Goal: Find contact information: Obtain details needed to contact an individual or organization

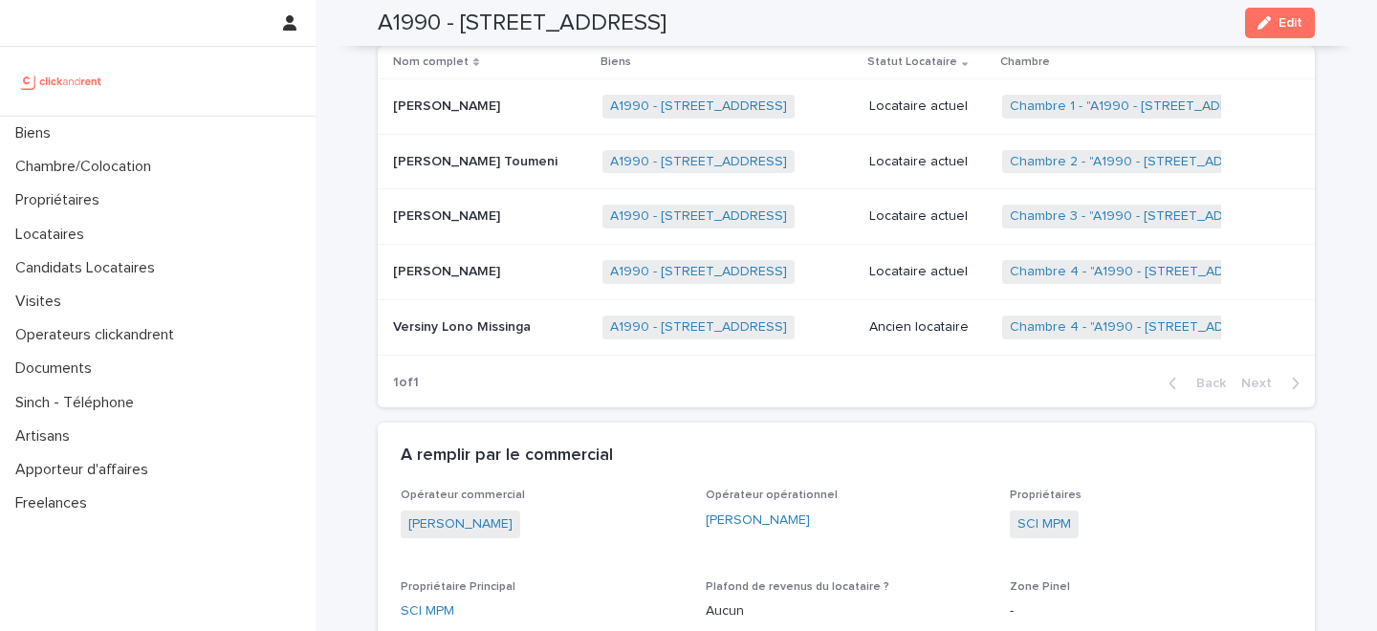
scroll to position [1010, 0]
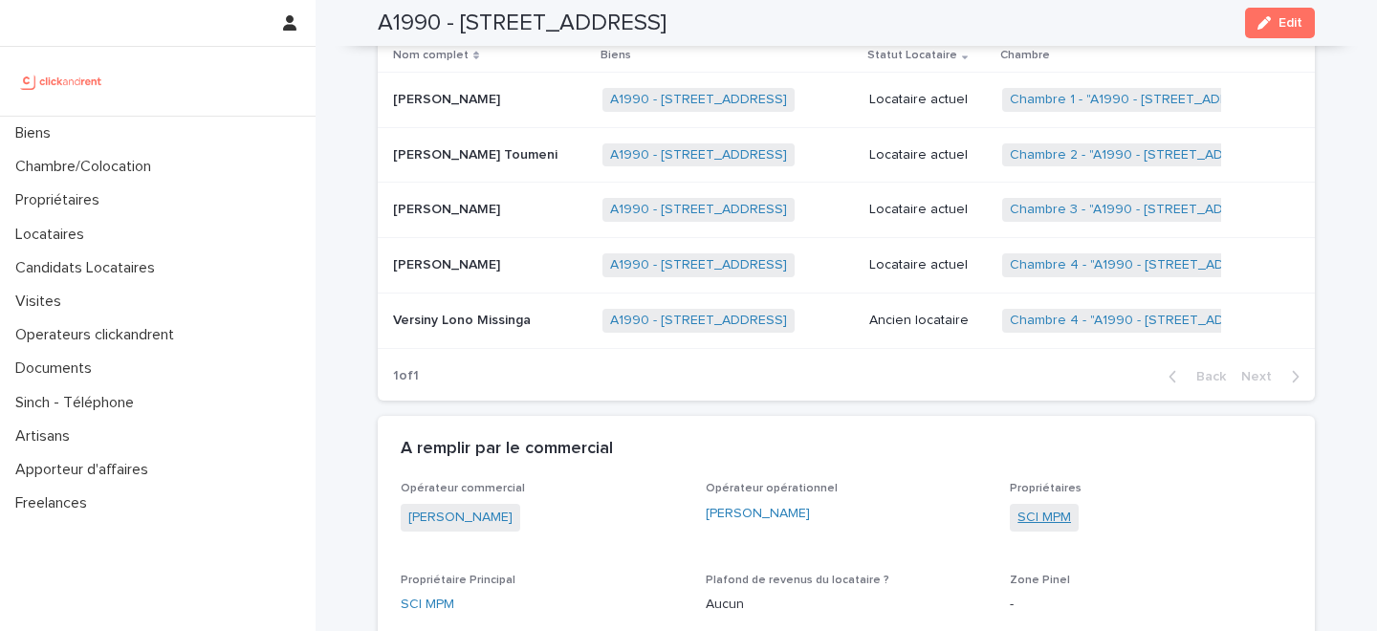
click at [1047, 514] on link "SCI MPM" at bounding box center [1044, 518] width 54 height 20
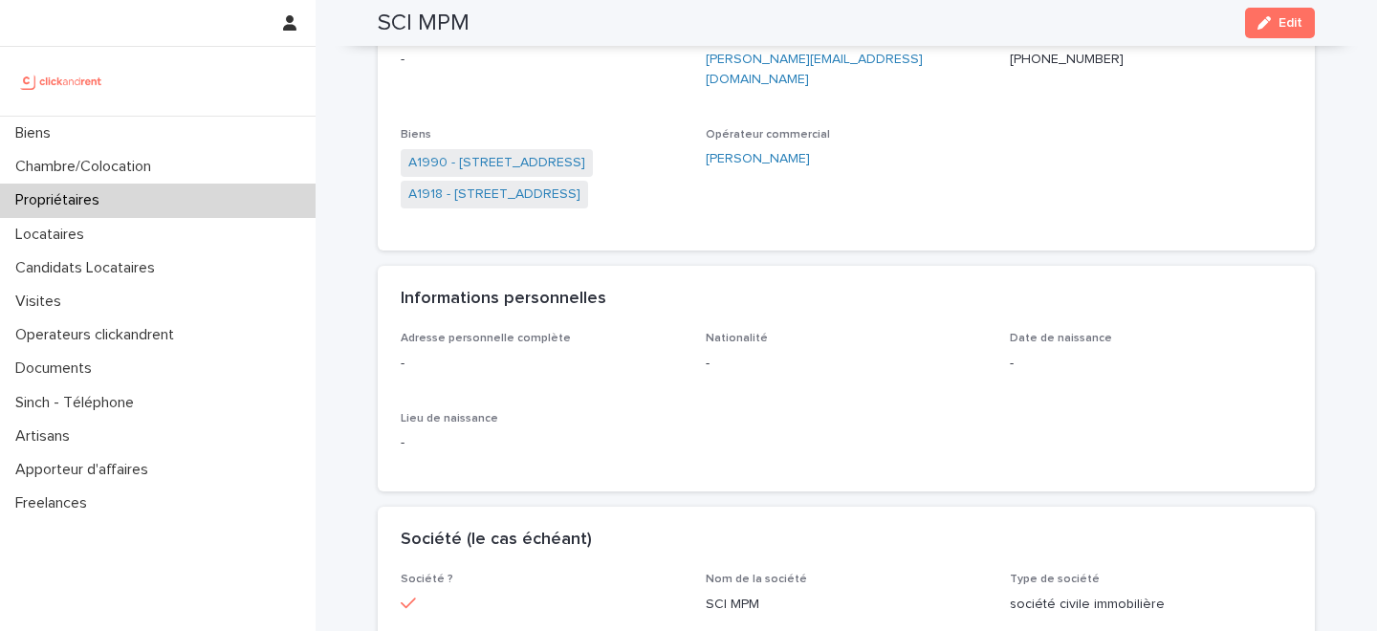
scroll to position [141, 0]
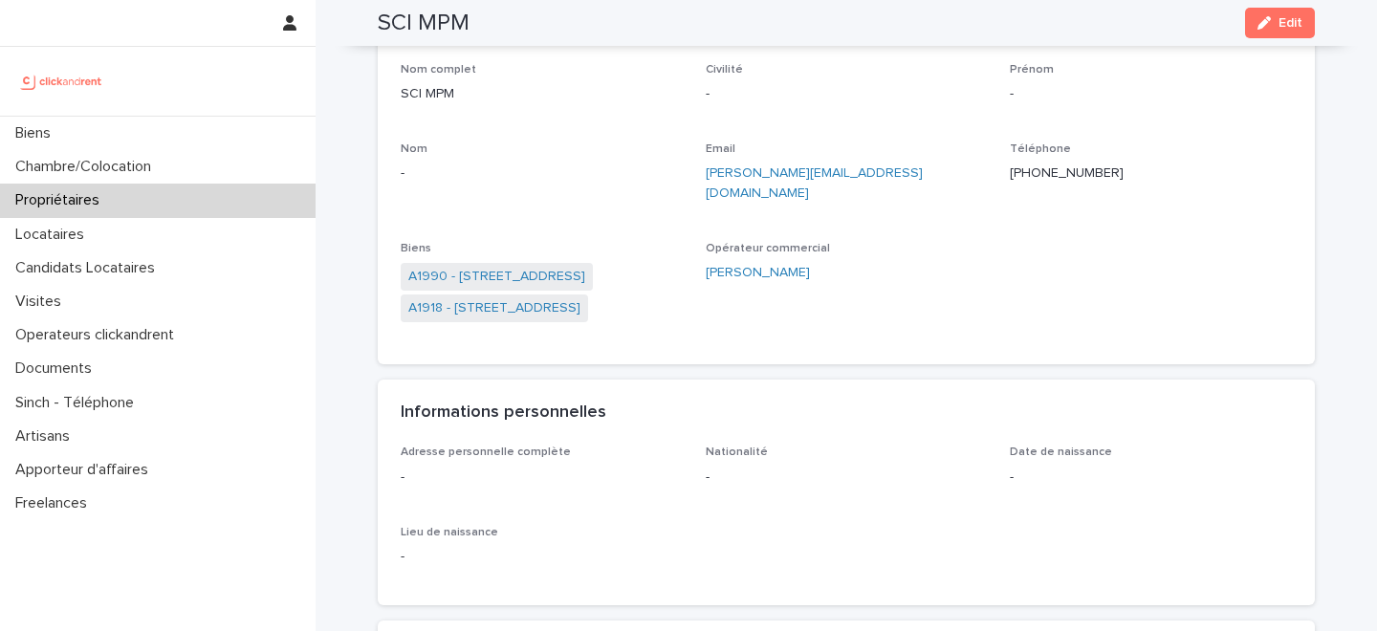
click at [1056, 173] on p "+33645686661" at bounding box center [1150, 173] width 282 height 20
copy p "+33645686661"
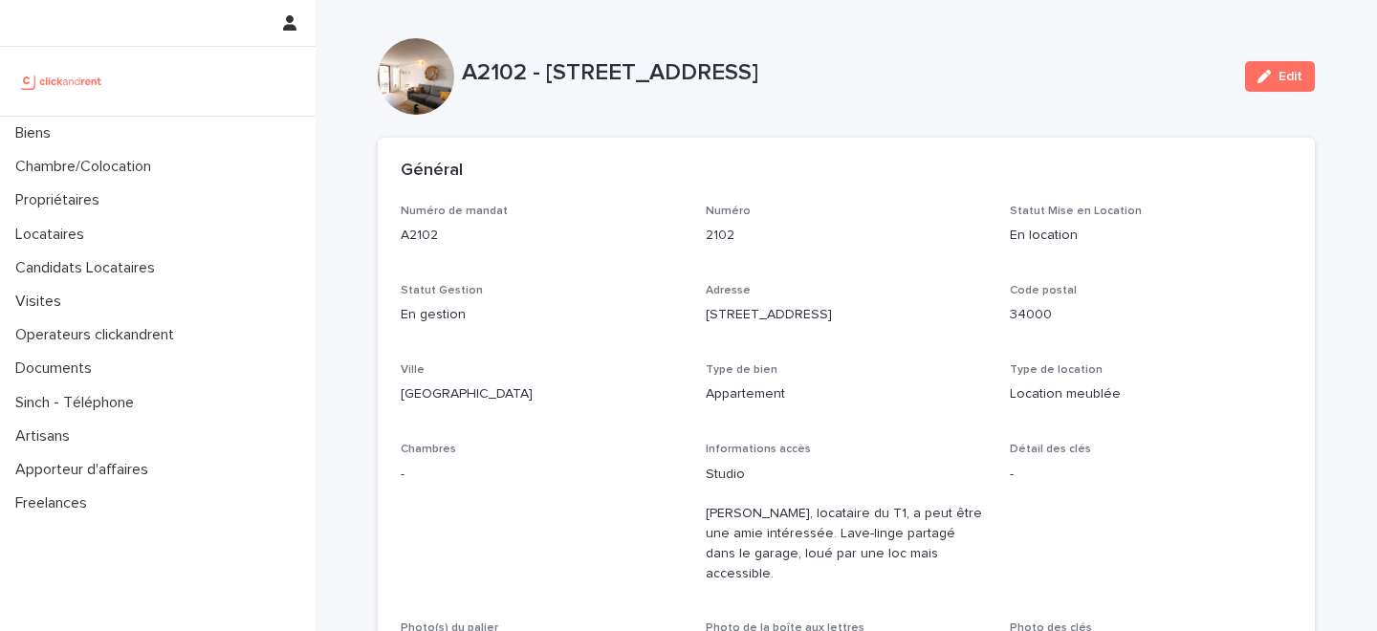
scroll to position [5510, 0]
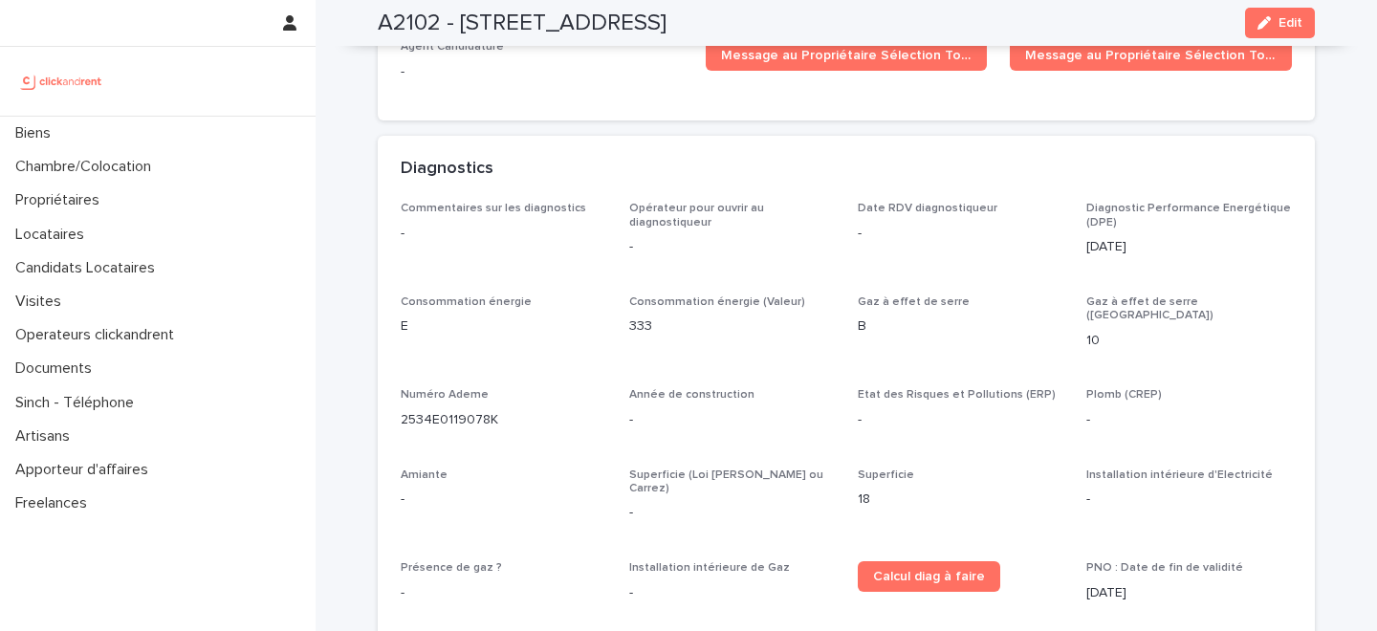
click at [469, 410] on p "2534E0119078K" at bounding box center [504, 420] width 206 height 20
copy p "2534E0119078K"
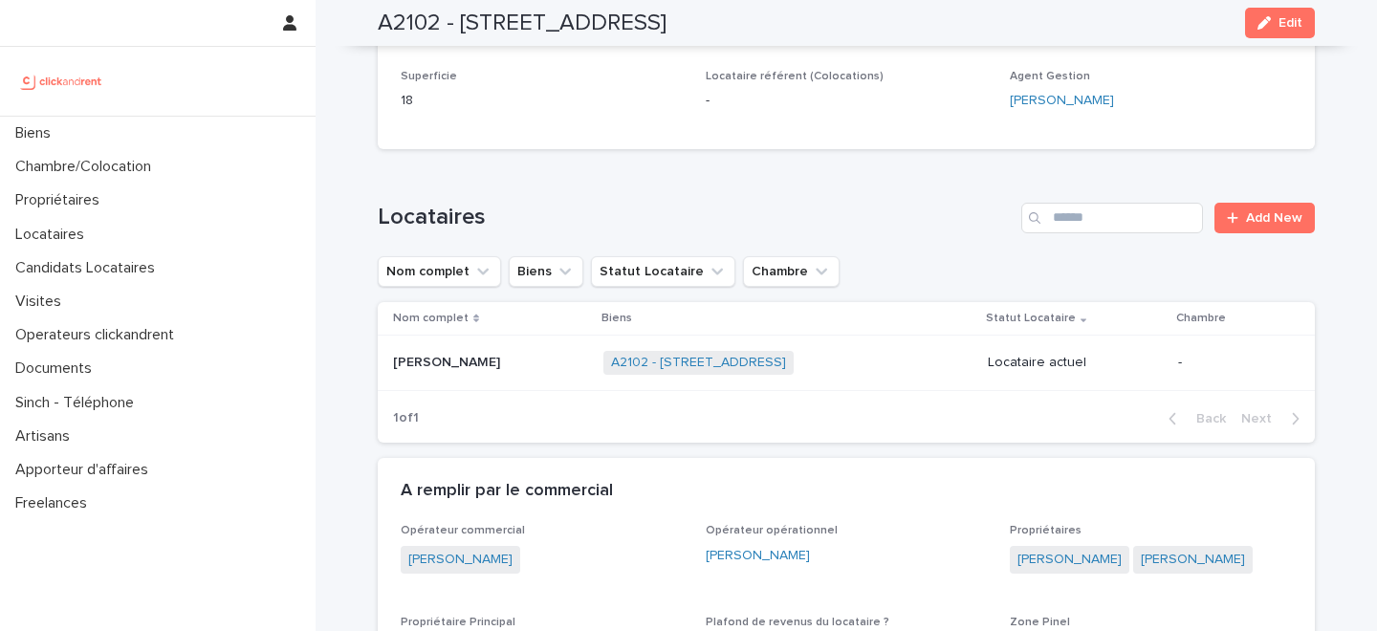
scroll to position [638, 0]
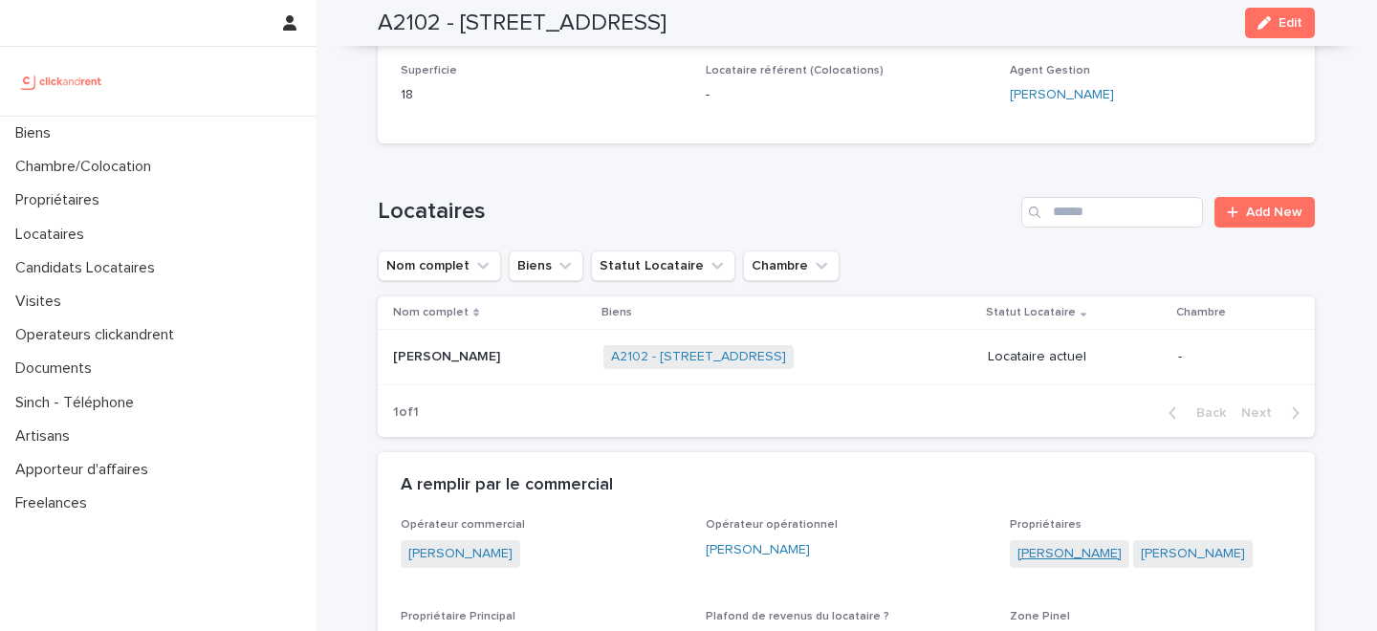
click at [1048, 544] on link "Ahmad Mansour" at bounding box center [1069, 554] width 104 height 20
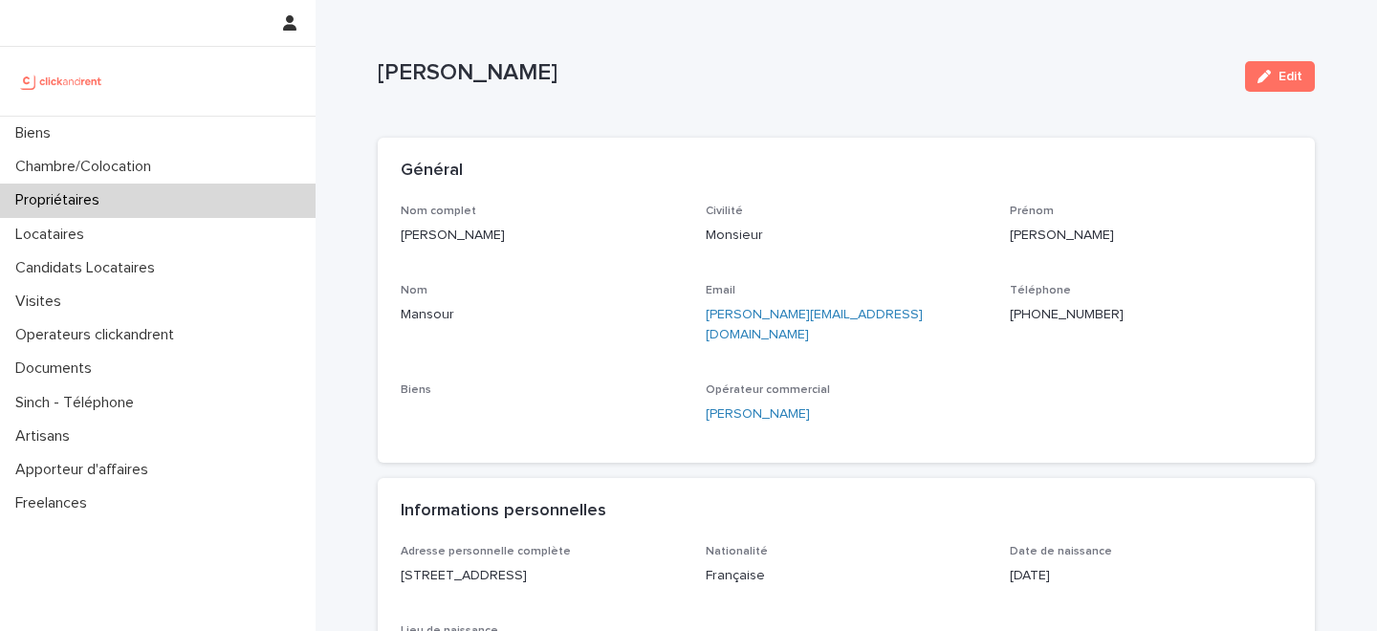
click at [1052, 323] on p "+33631658082" at bounding box center [1150, 315] width 282 height 20
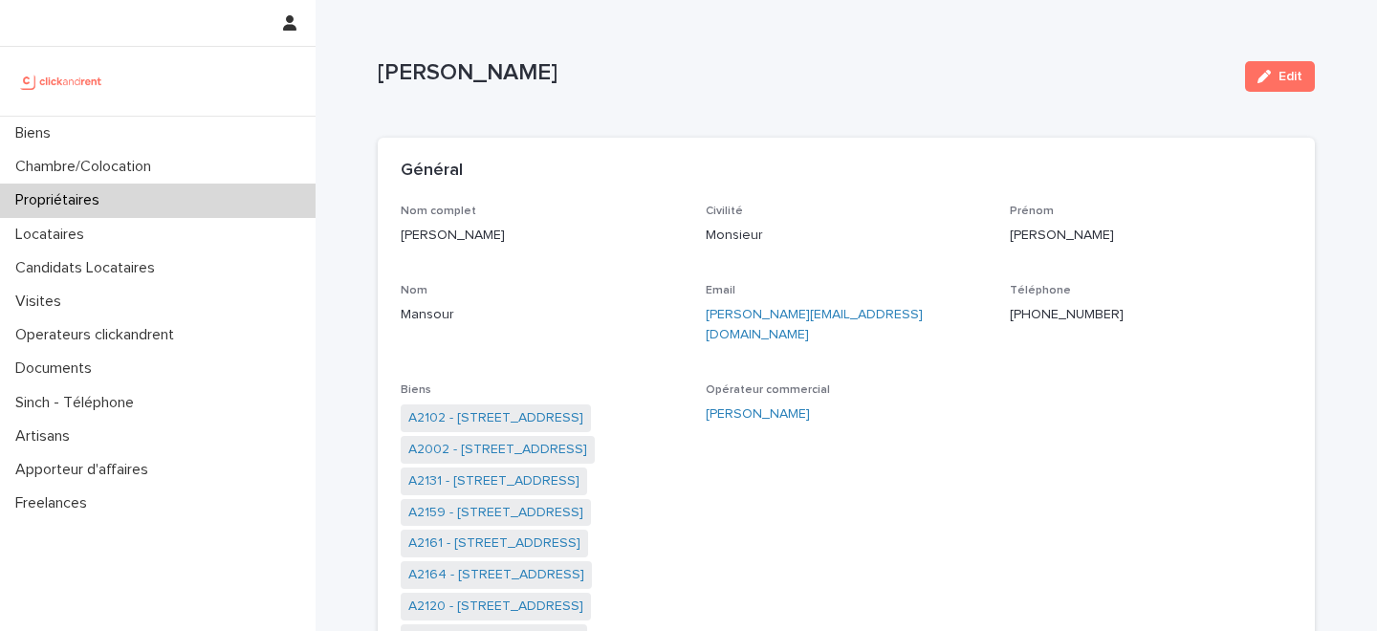
click at [1052, 321] on p "+33631658082" at bounding box center [1150, 315] width 282 height 20
copy p "+33631658082"
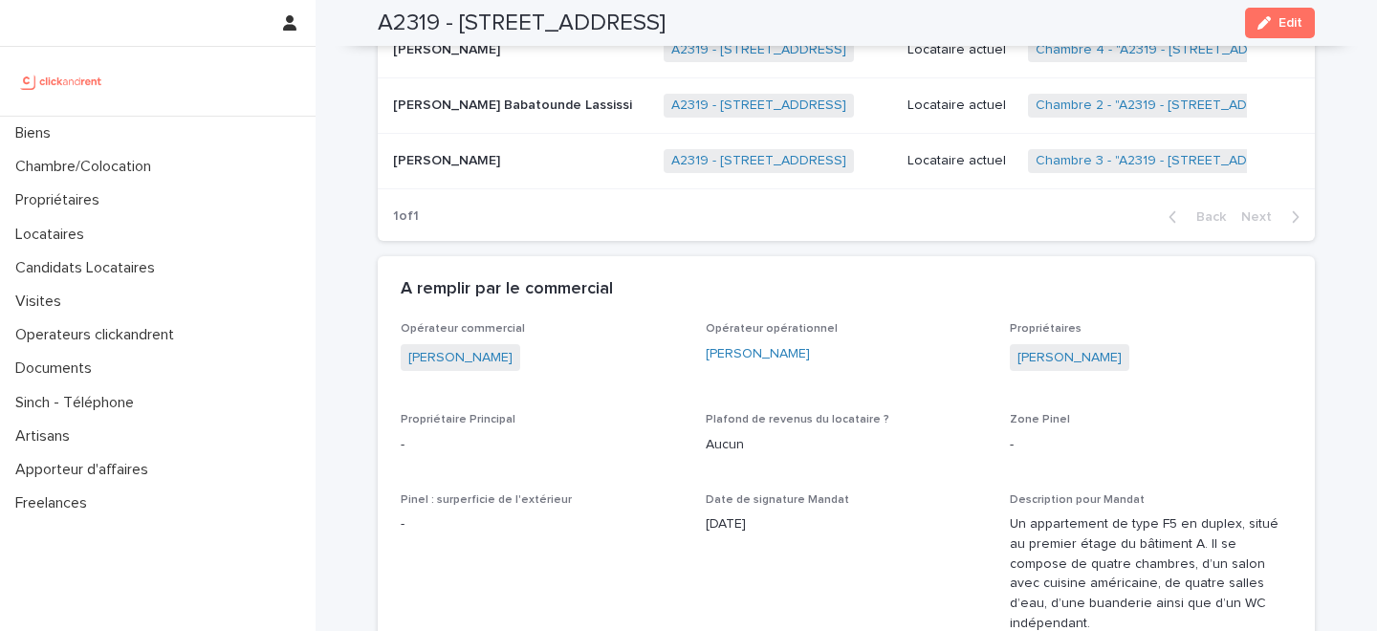
scroll to position [1209, 0]
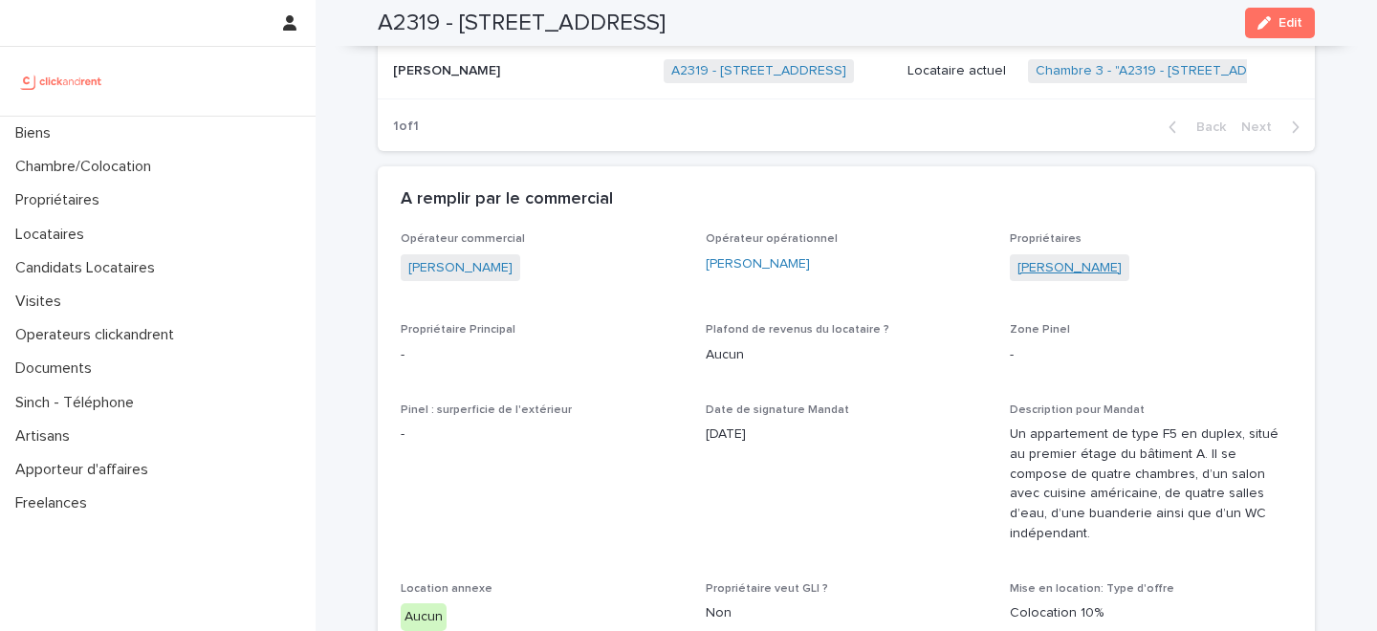
click at [1055, 271] on link "[PERSON_NAME]" at bounding box center [1069, 268] width 104 height 20
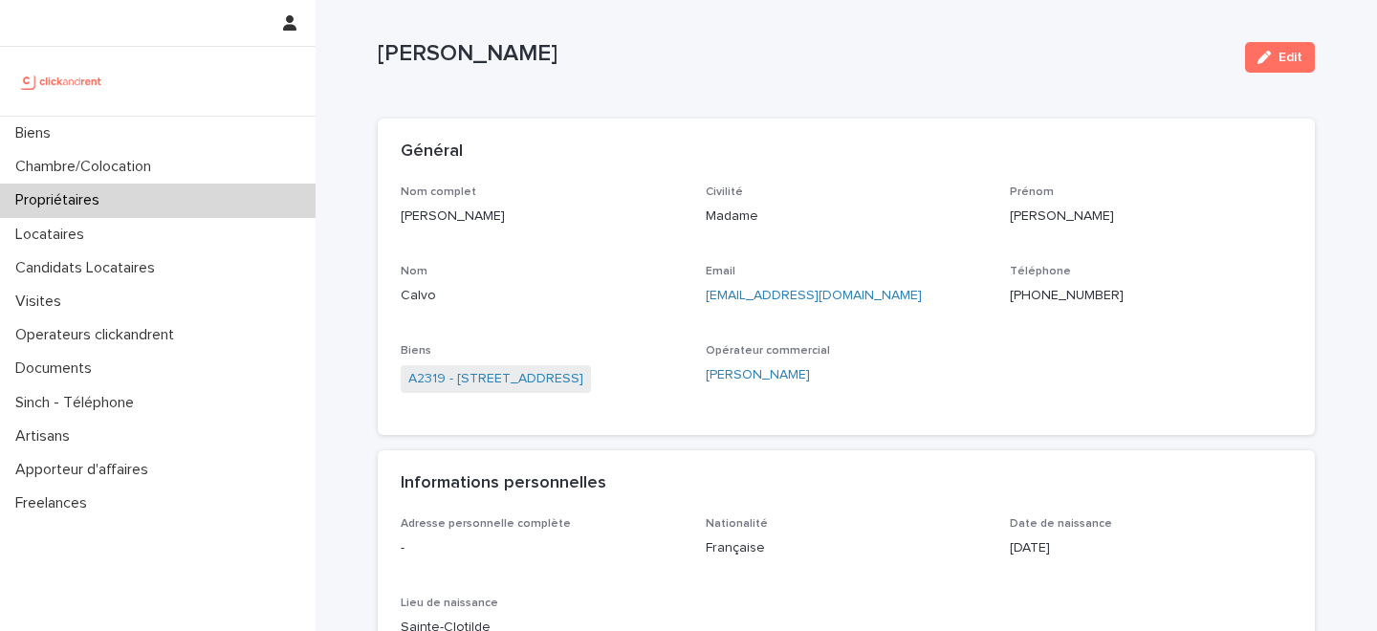
scroll to position [17, 0]
click at [1048, 295] on p "[PHONE_NUMBER]" at bounding box center [1150, 298] width 282 height 20
copy p "[PHONE_NUMBER]"
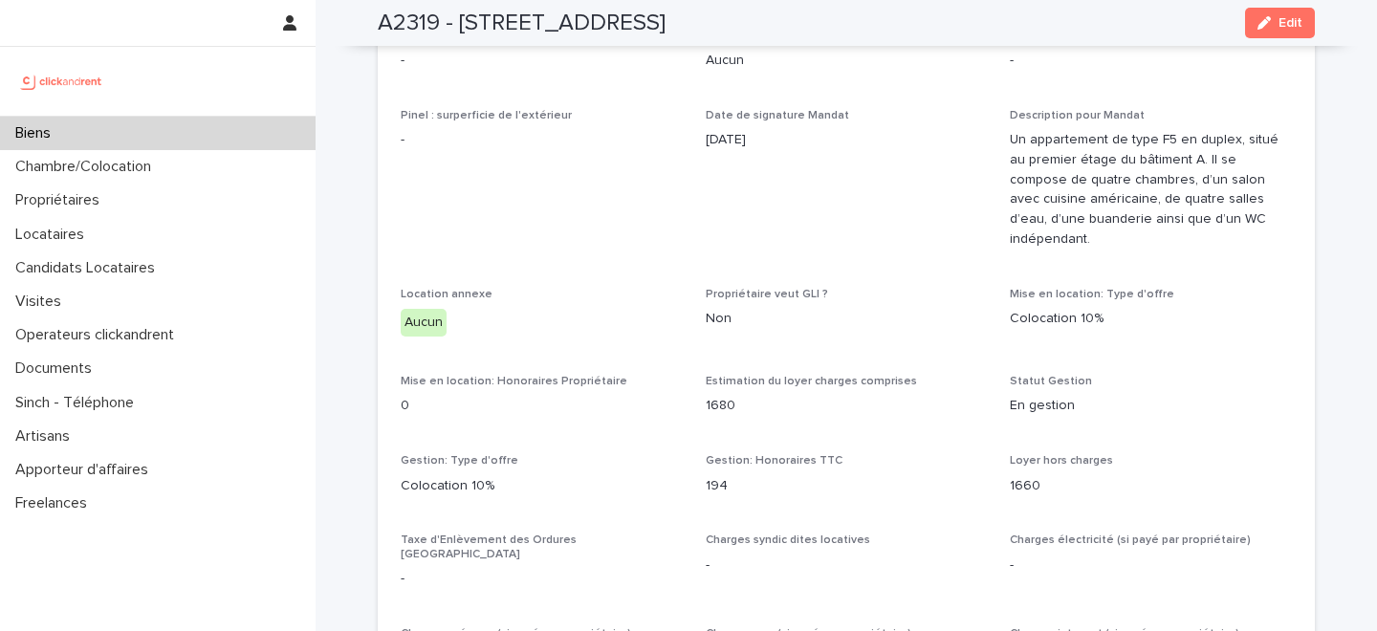
scroll to position [1195, 0]
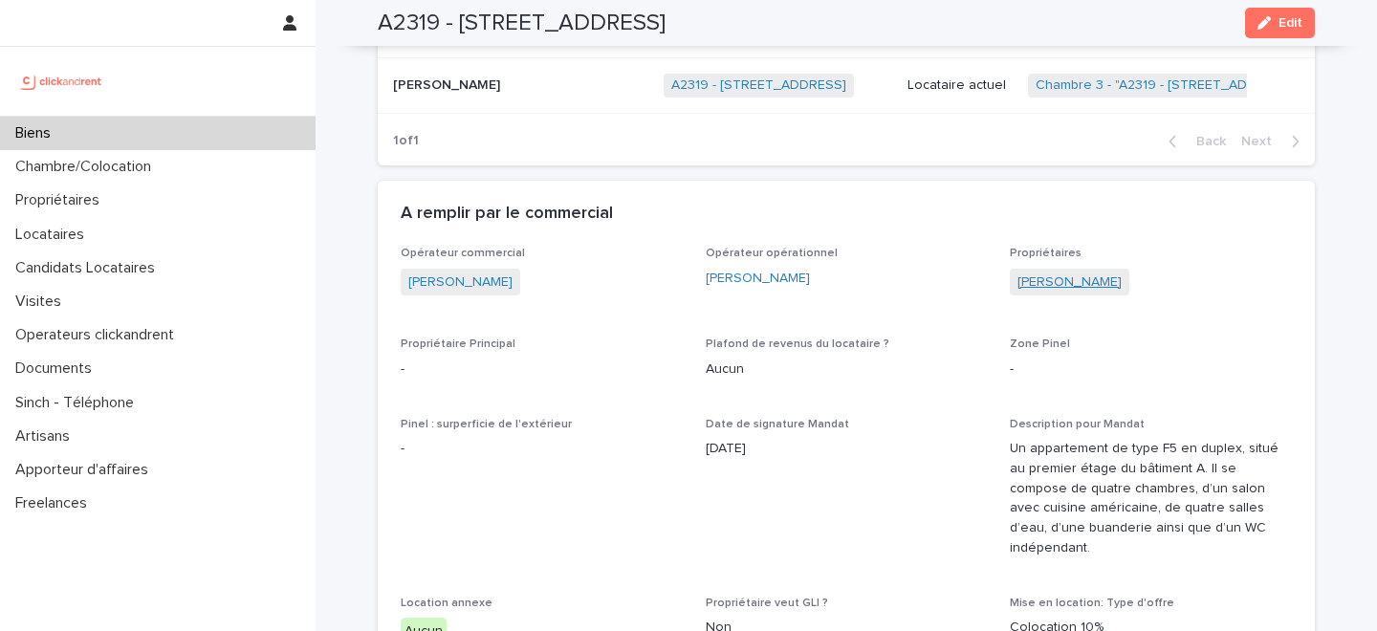
click at [1046, 282] on link "LEA KALLISTE" at bounding box center [1069, 282] width 104 height 20
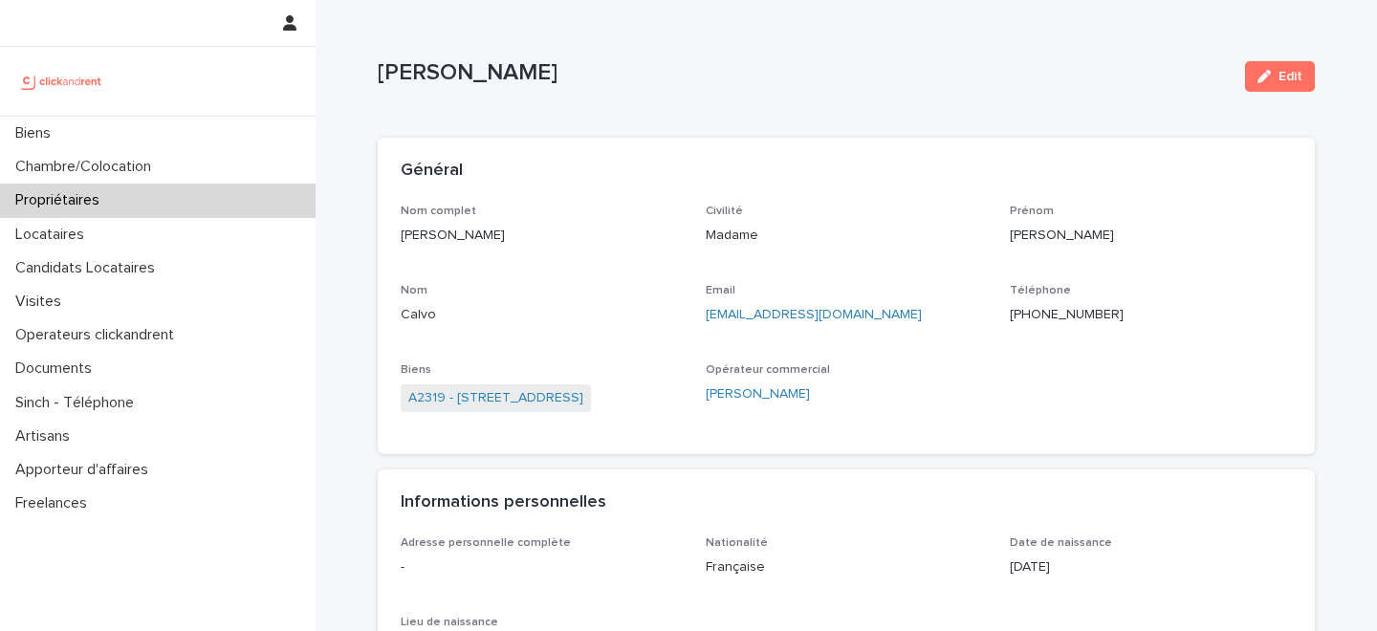
click at [1043, 315] on p "+33608491002" at bounding box center [1150, 315] width 282 height 20
copy p "+33608491002"
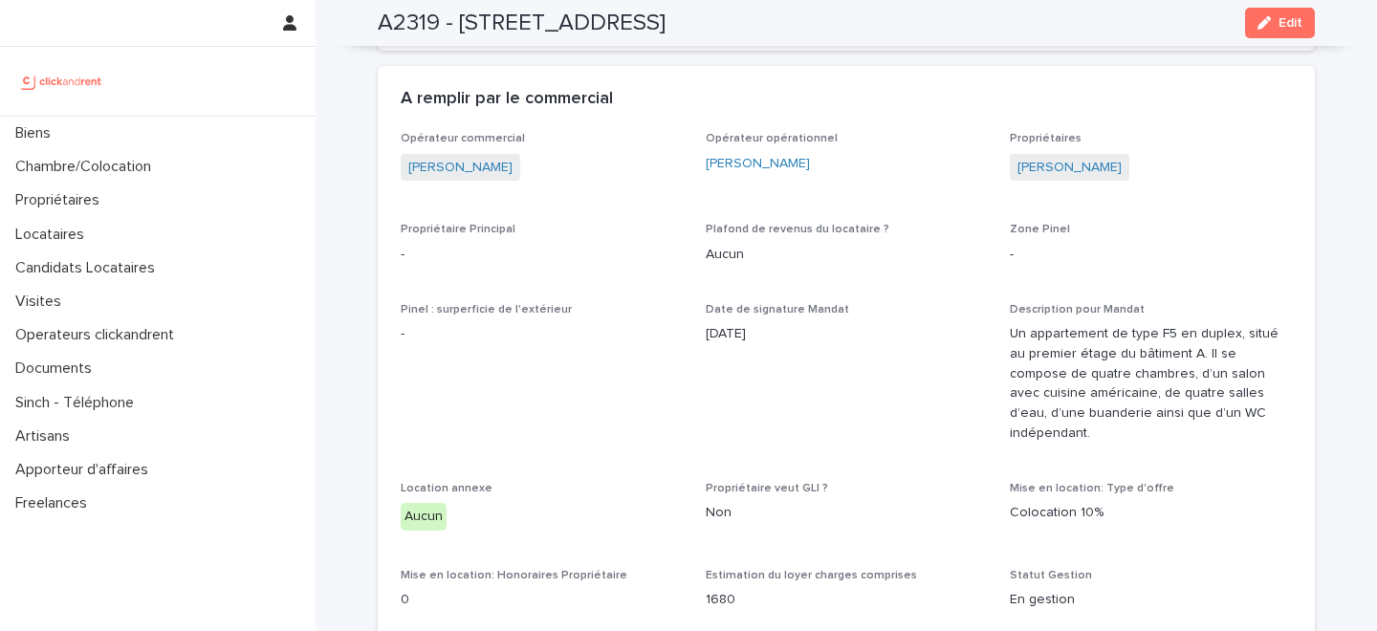
scroll to position [1313, 0]
click at [1052, 160] on link "[PERSON_NAME]" at bounding box center [1069, 164] width 104 height 20
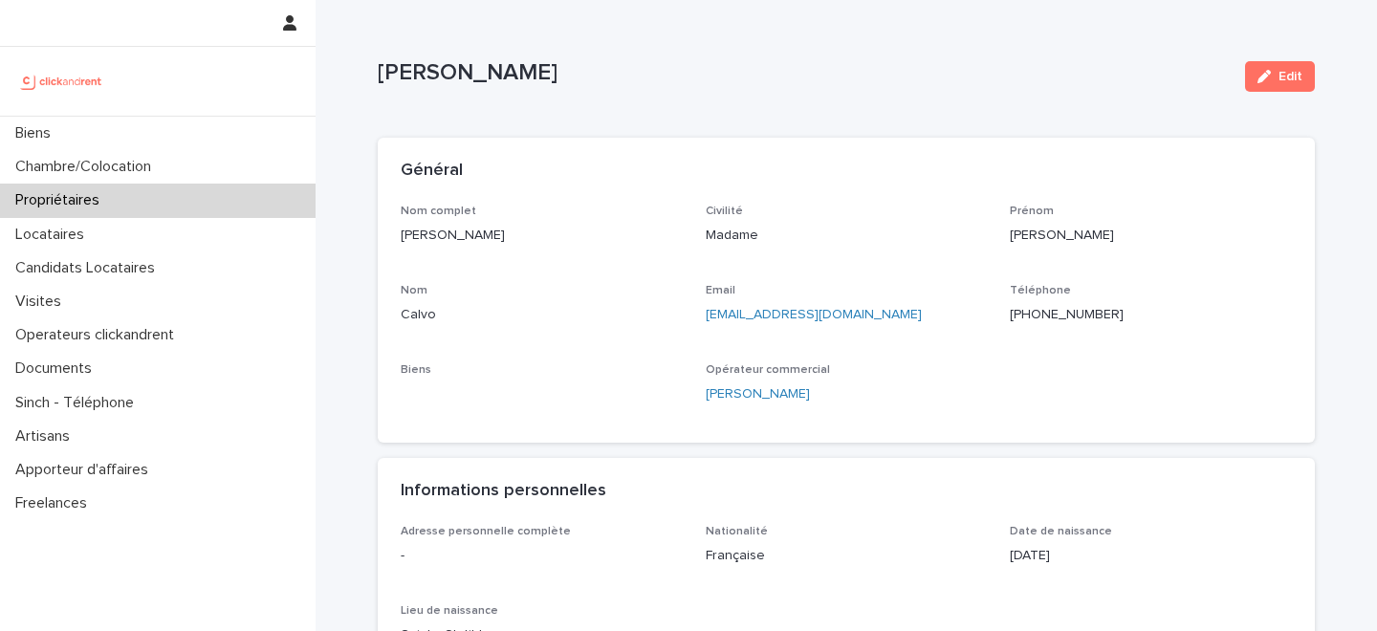
click at [1041, 313] on p "[PHONE_NUMBER]" at bounding box center [1150, 315] width 282 height 20
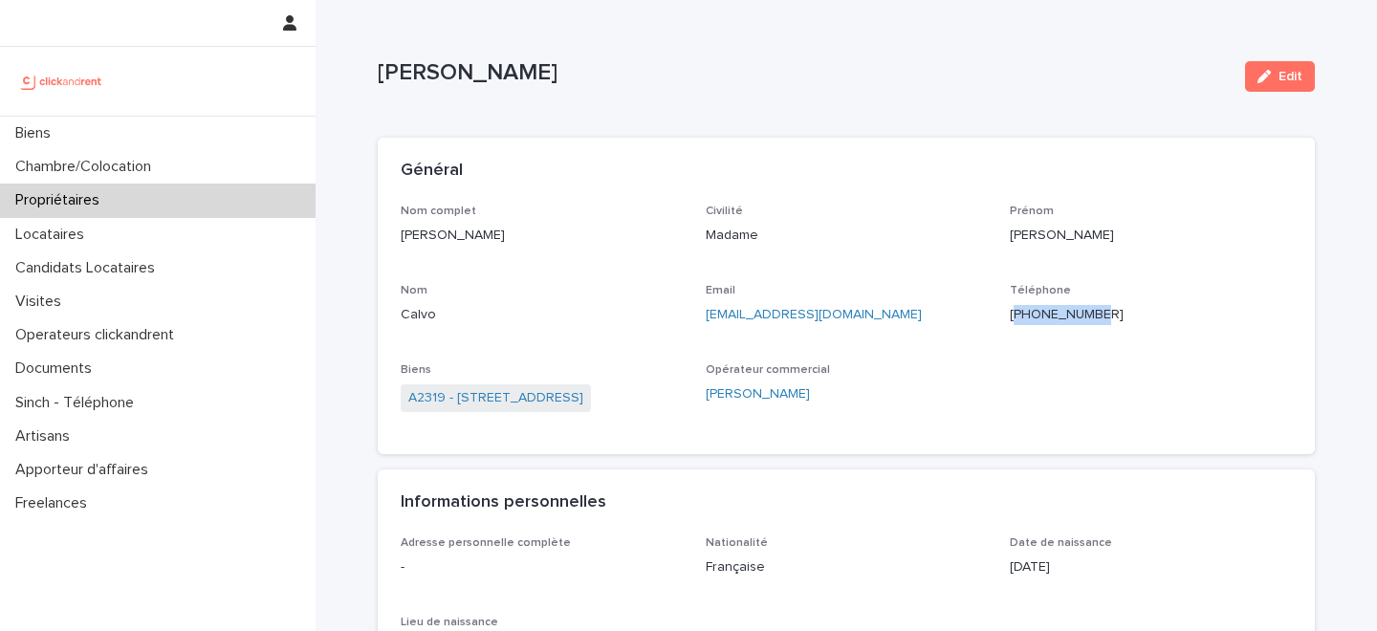
click at [1041, 313] on p "+33608491002" at bounding box center [1150, 315] width 282 height 20
copy p "+33608491002"
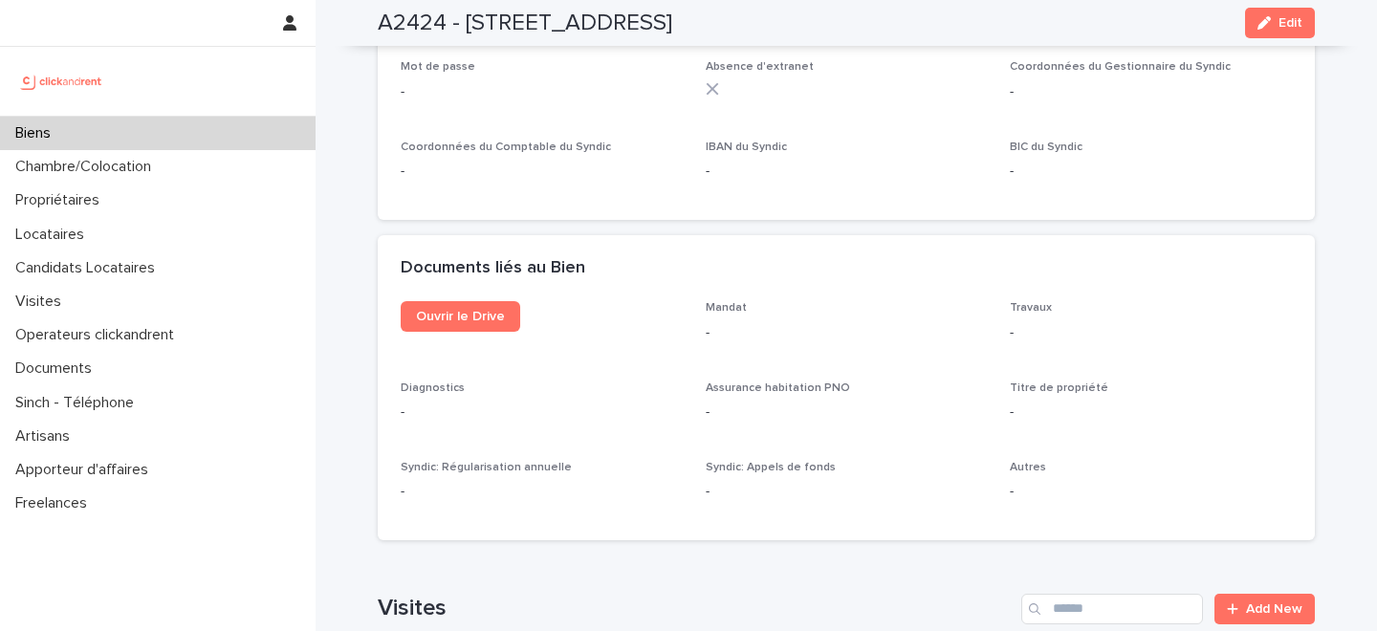
scroll to position [7161, 0]
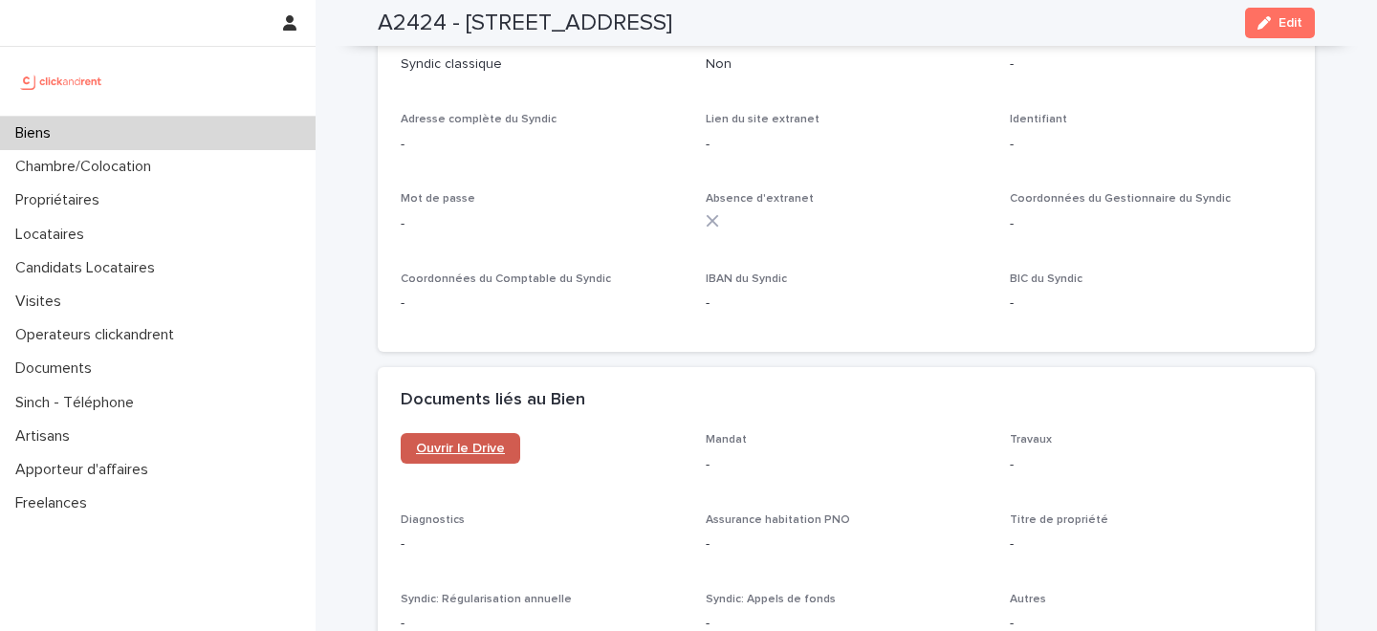
click at [450, 442] on span "Ouvrir le Drive" at bounding box center [460, 448] width 89 height 13
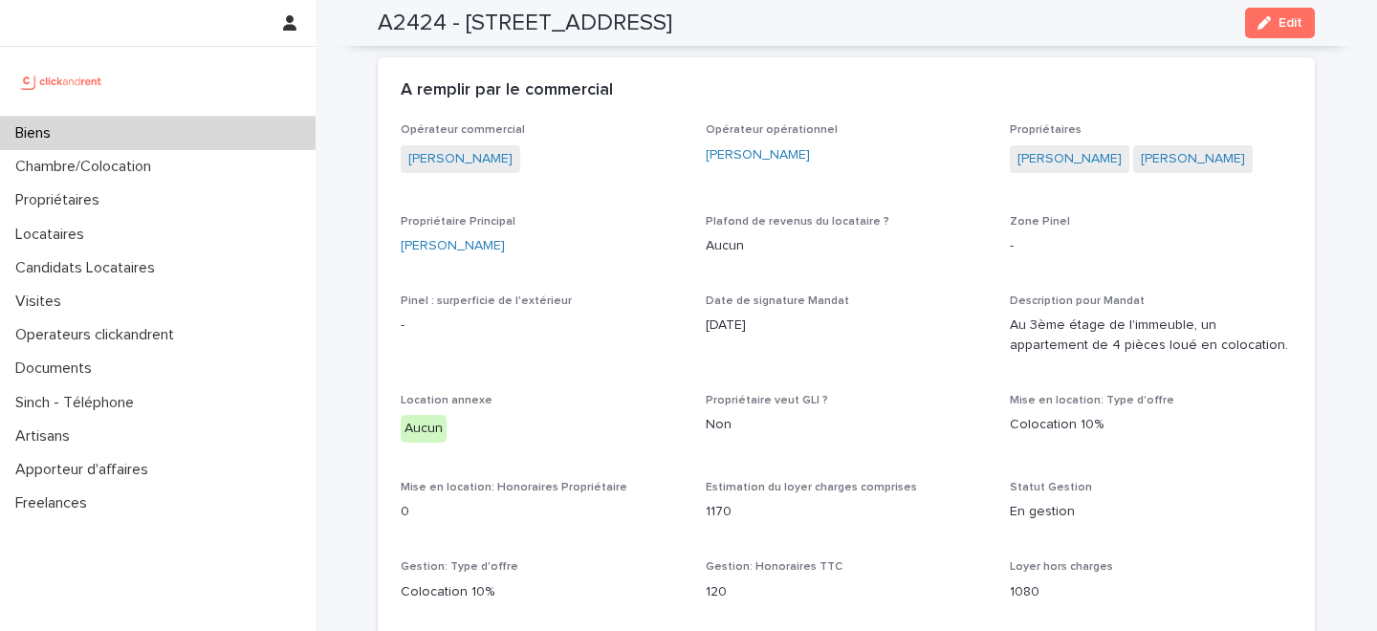
scroll to position [1461, 0]
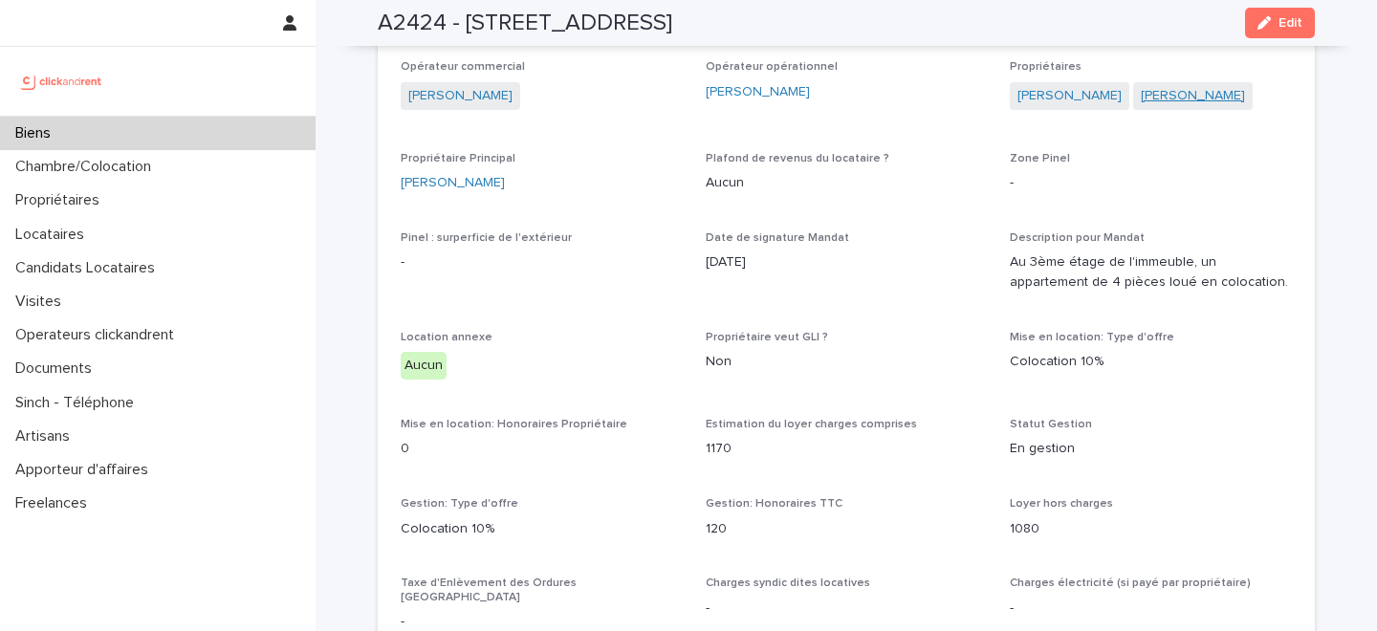
click at [1144, 91] on link "[PERSON_NAME]" at bounding box center [1192, 96] width 104 height 20
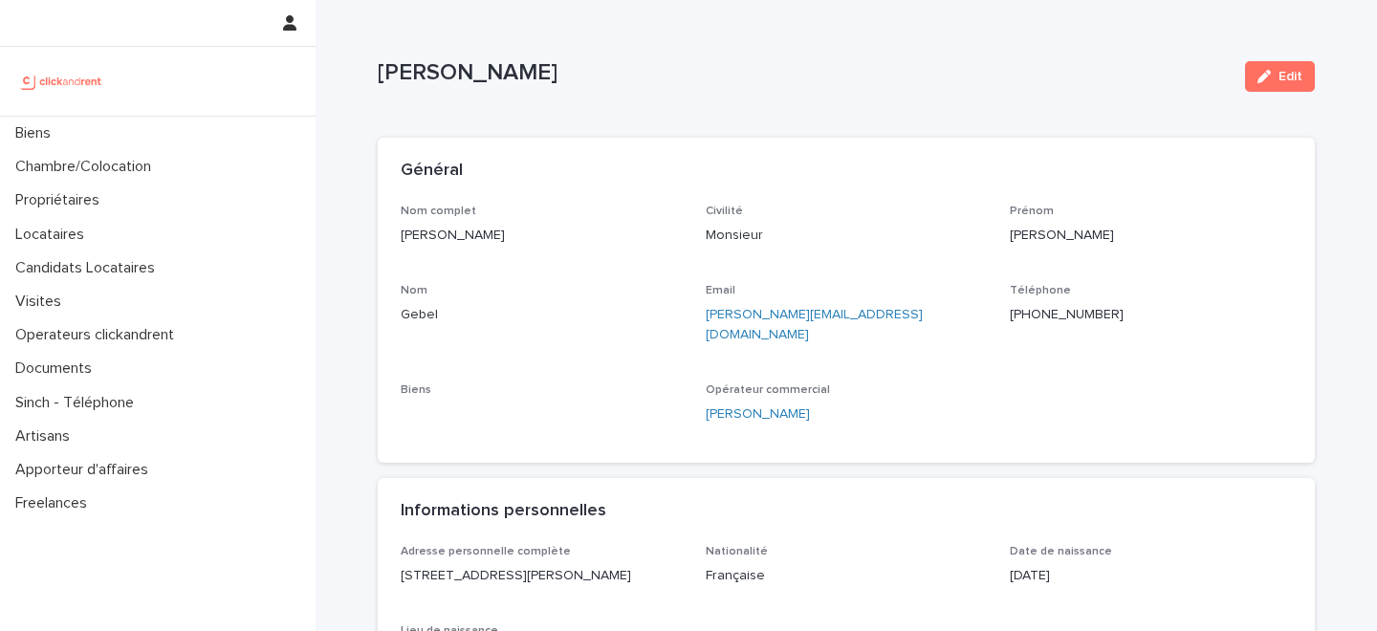
click at [1055, 310] on p "[PHONE_NUMBER]" at bounding box center [1150, 315] width 282 height 20
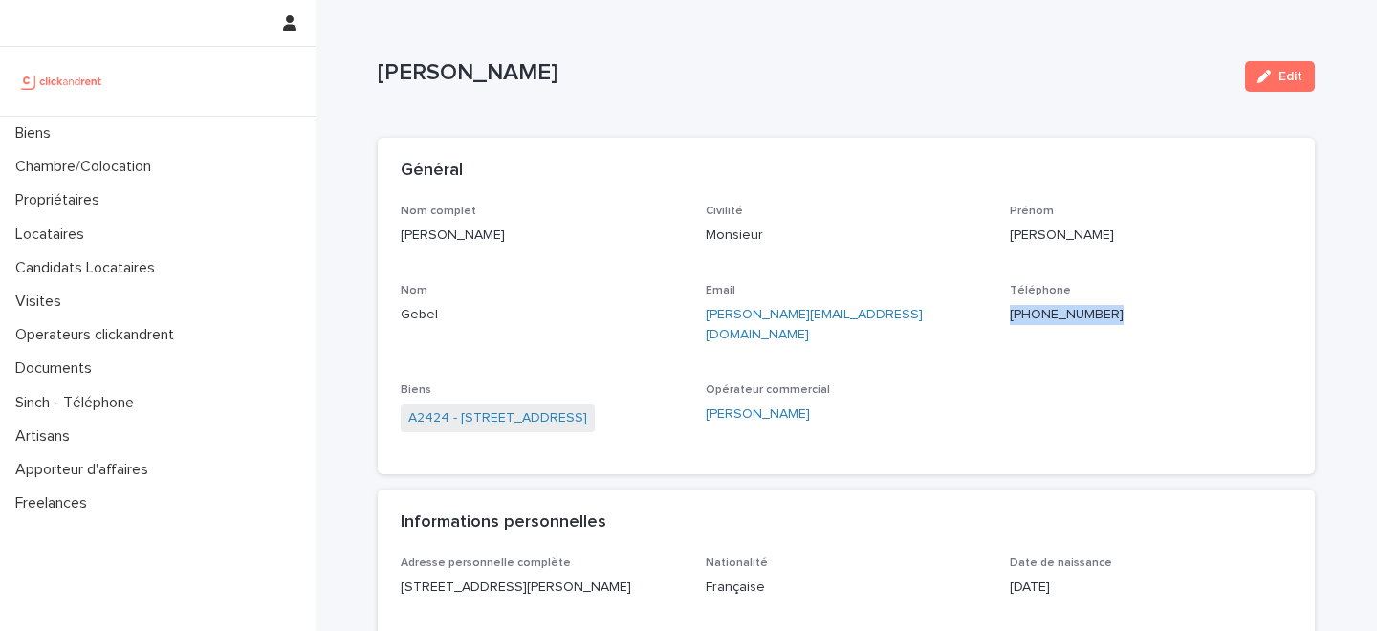
copy p "+33683450273"
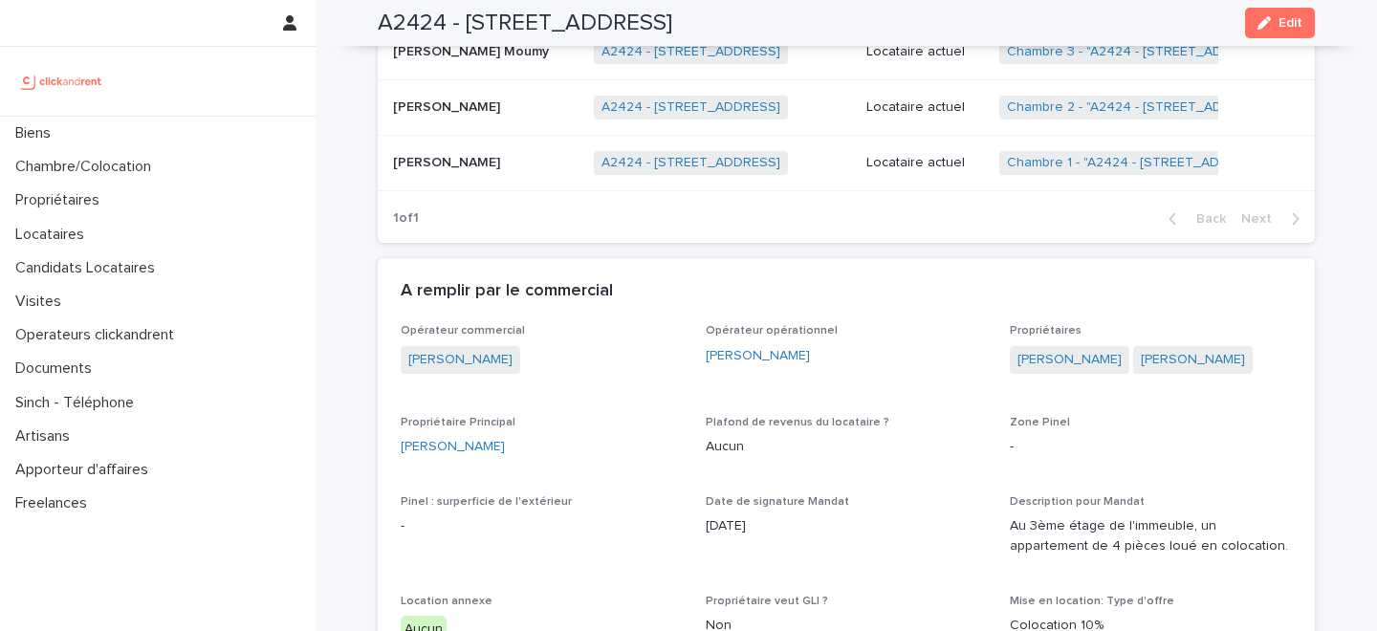
scroll to position [1209, 0]
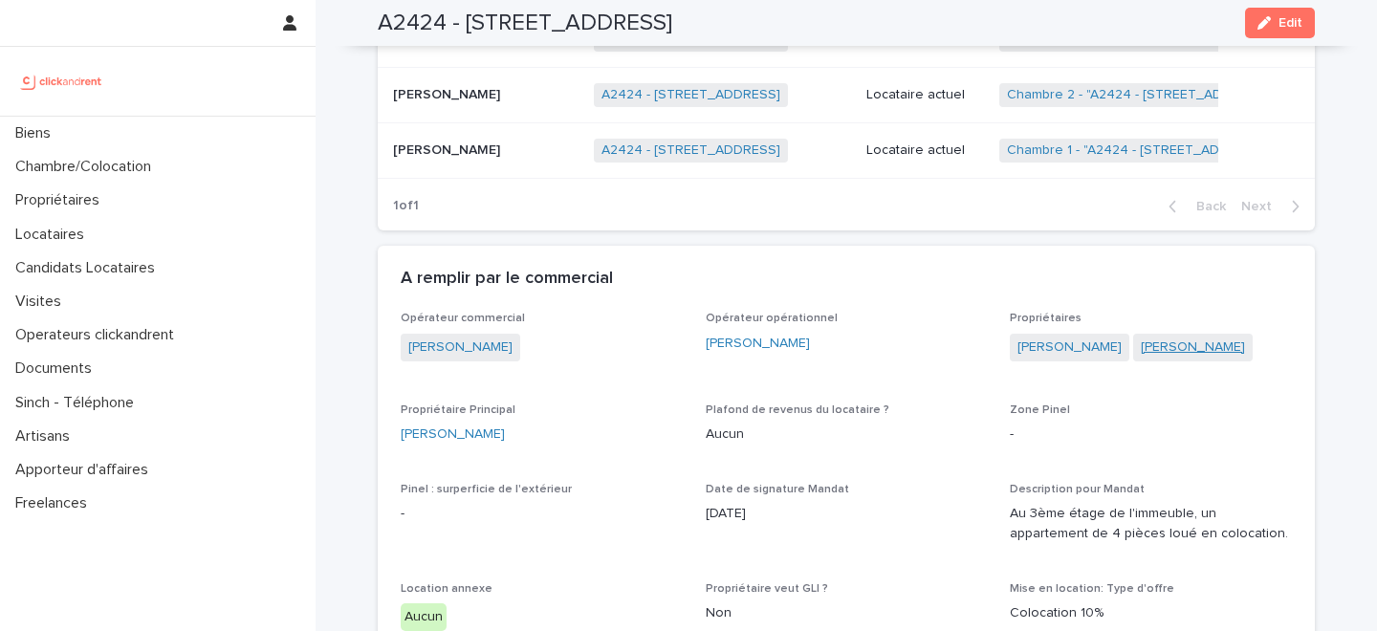
click at [1140, 353] on link "[PERSON_NAME]" at bounding box center [1192, 347] width 104 height 20
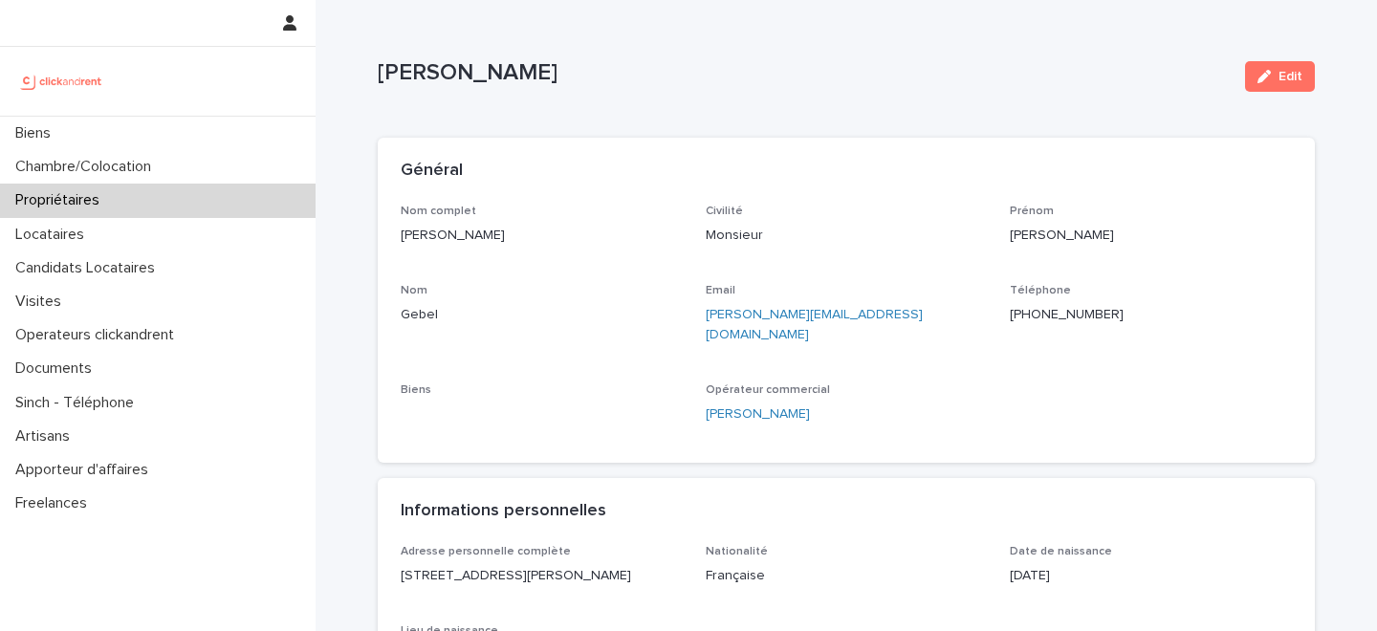
click at [1052, 305] on p "+33683450273" at bounding box center [1150, 315] width 282 height 20
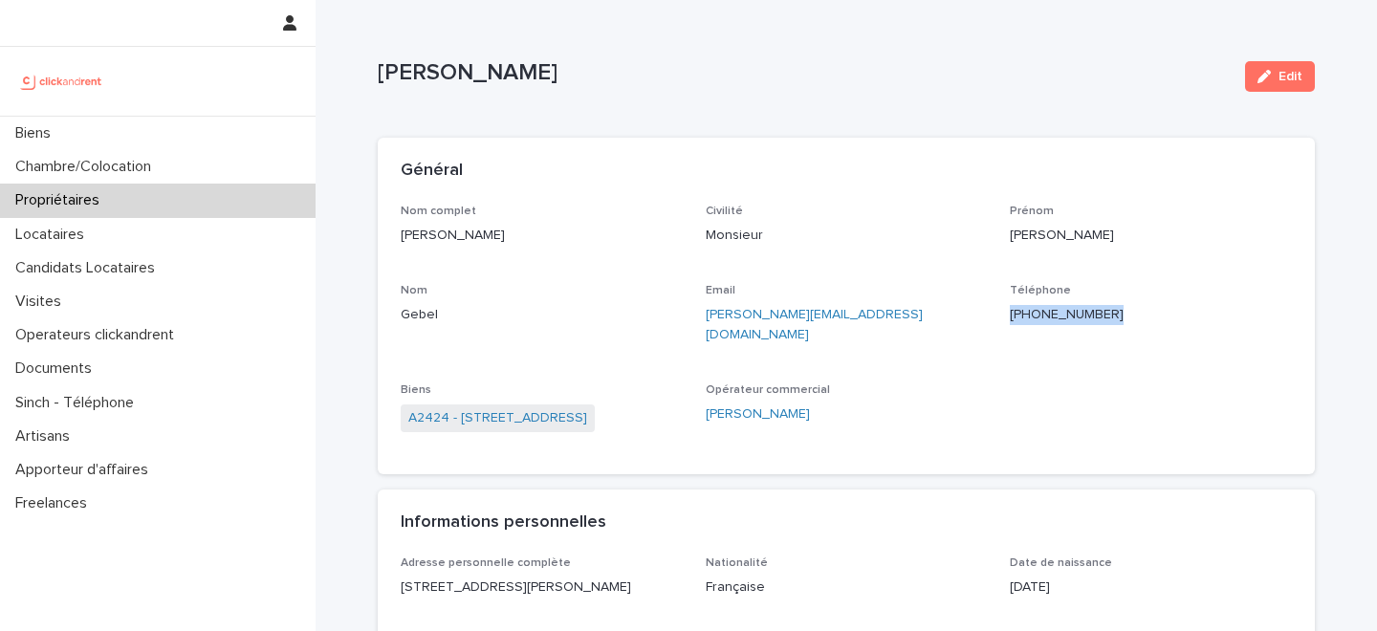
copy p "+33683450273"
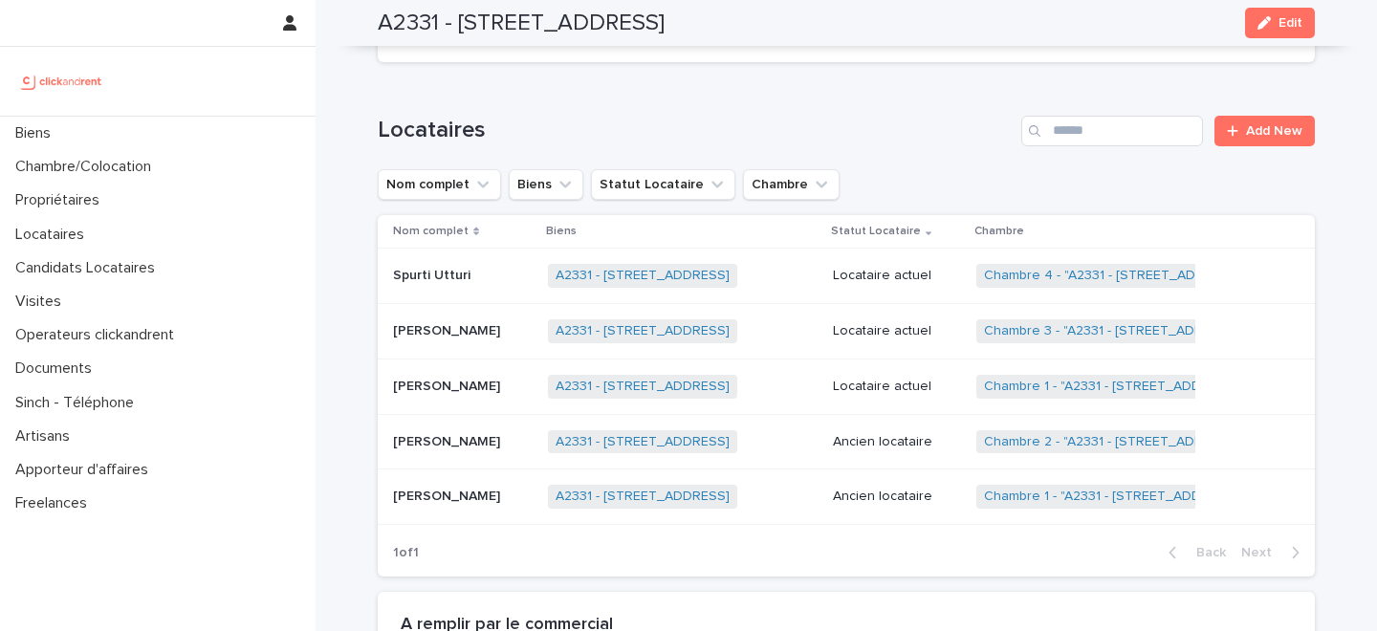
scroll to position [1305, 0]
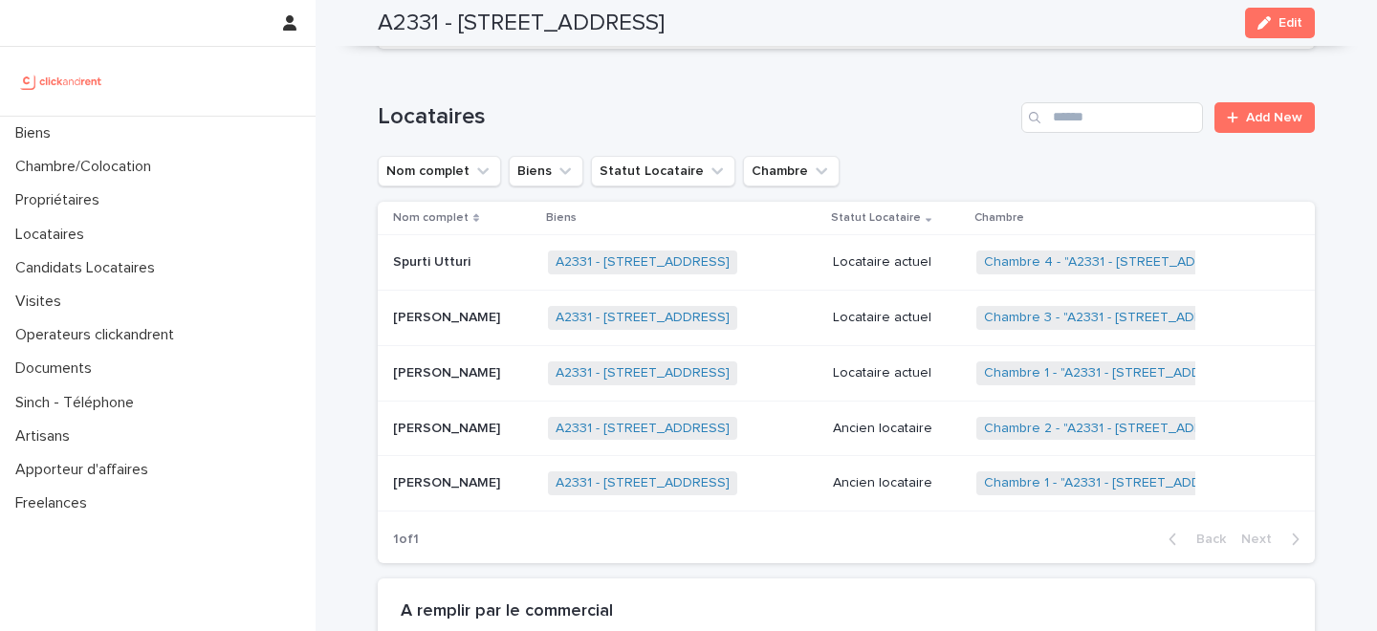
click at [504, 471] on p "Nannapaneni Harikiran Chowdary" at bounding box center [448, 481] width 111 height 20
